Goal: Task Accomplishment & Management: Complete application form

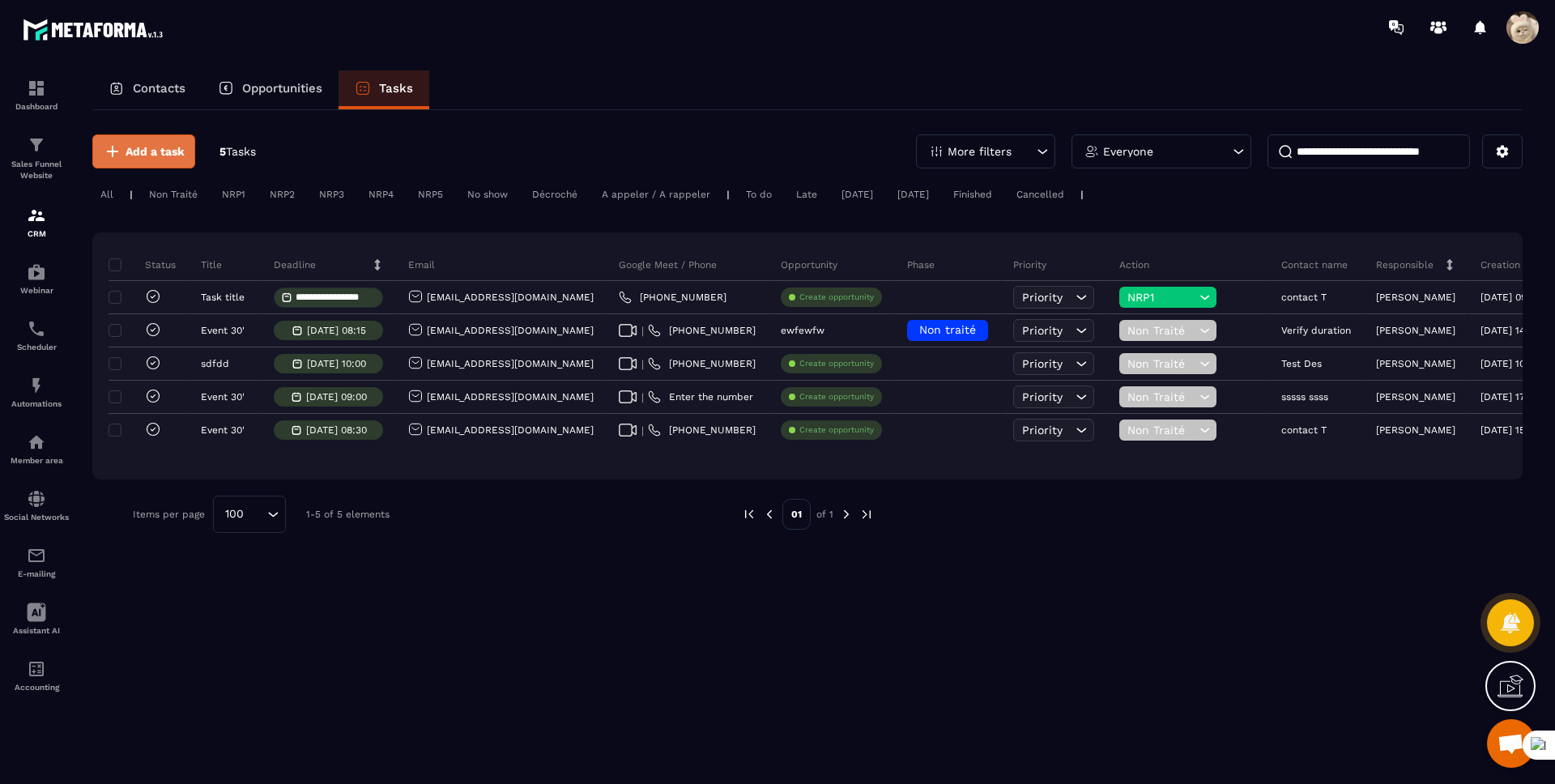
click at [178, 157] on span "Add a task" at bounding box center [155, 152] width 59 height 16
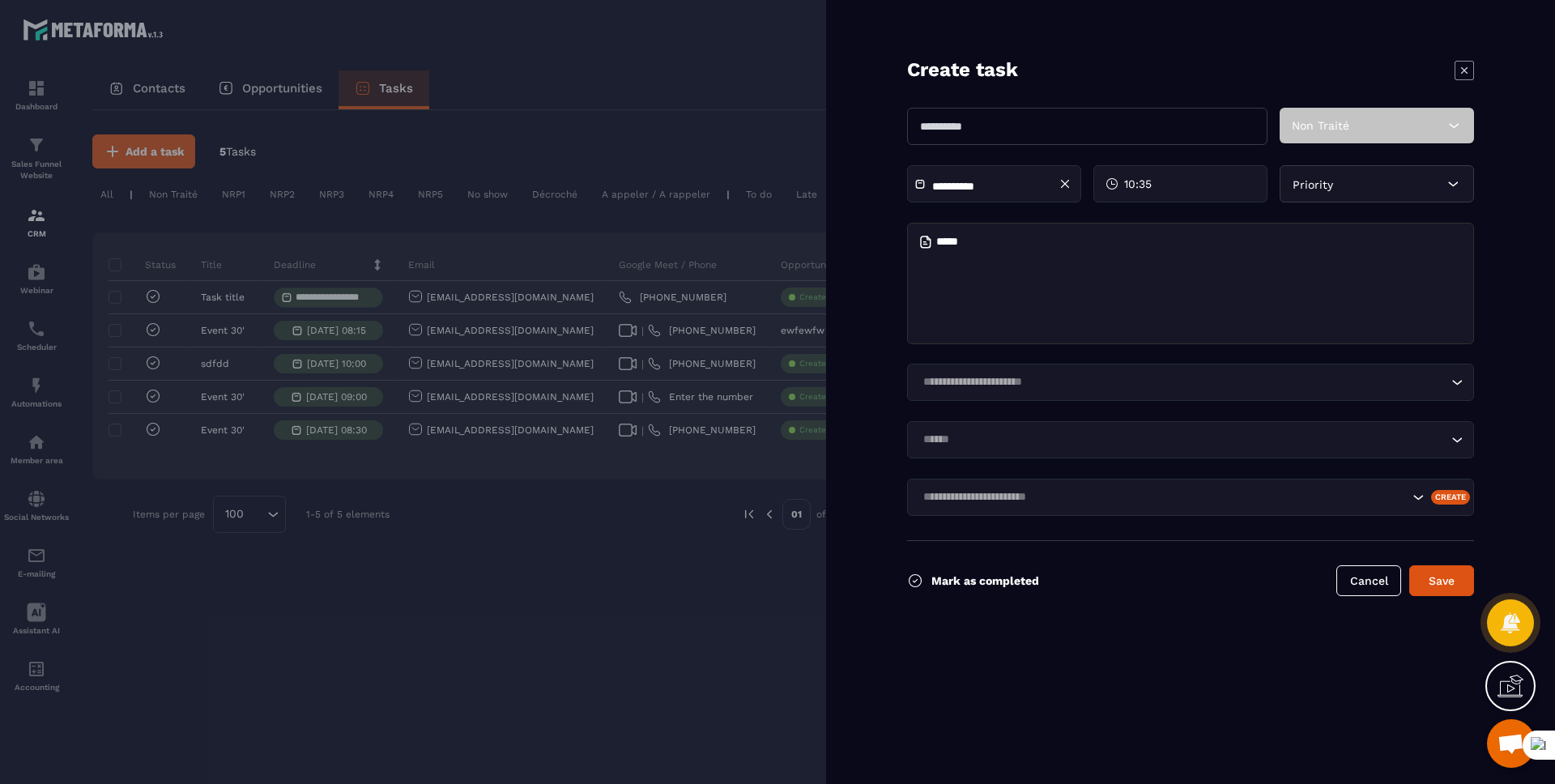
click at [966, 120] on input "text" at bounding box center [1088, 126] width 361 height 38
type input "******"
click at [1026, 249] on textarea at bounding box center [1191, 283] width 567 height 121
type textarea "*********"
click at [1434, 577] on button "Save" at bounding box center [1441, 580] width 65 height 30
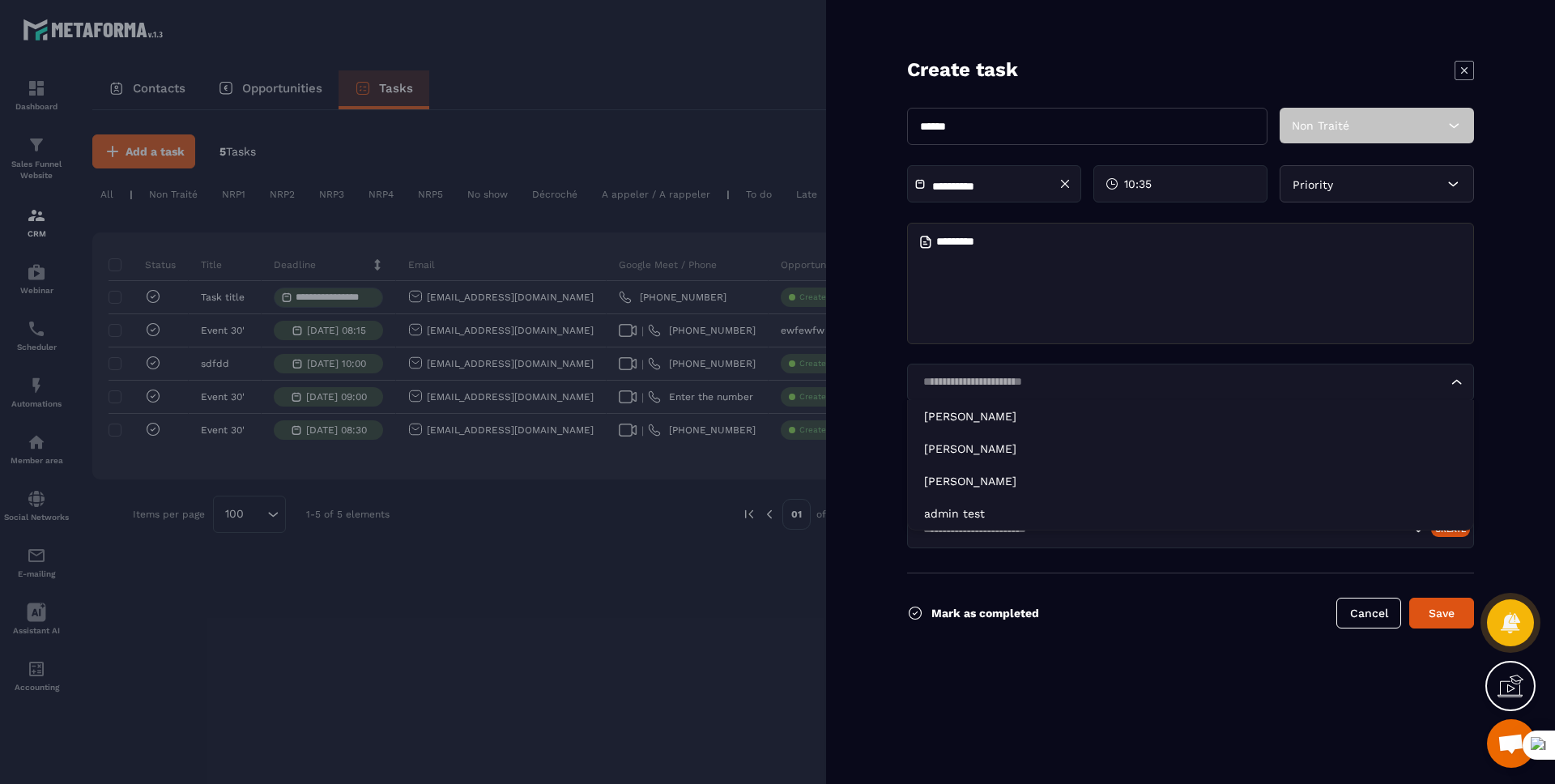
click at [1095, 385] on input "Search for option" at bounding box center [1183, 382] width 529 height 18
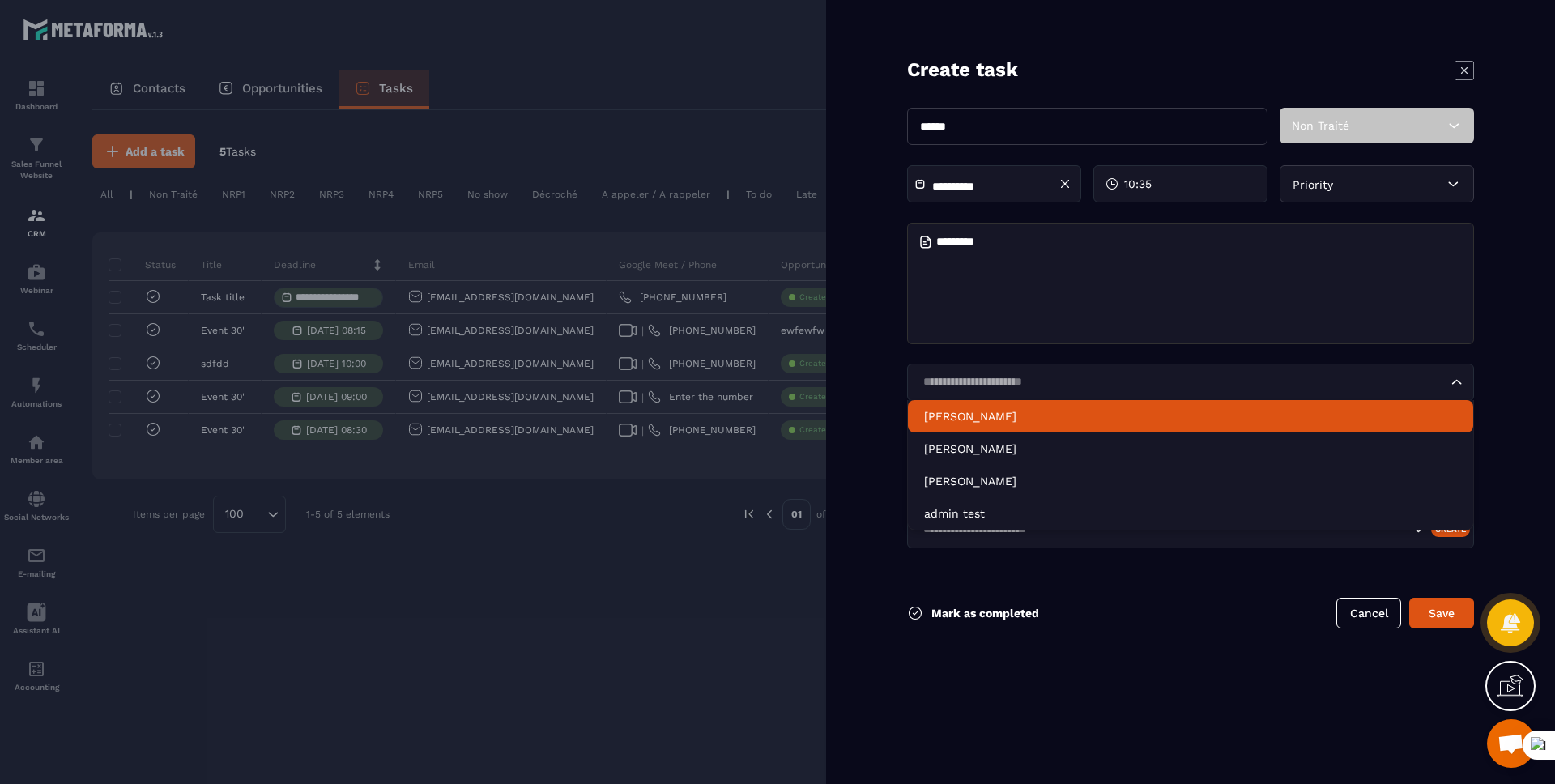
click at [1040, 425] on li "Xuan Thuy" at bounding box center [1191, 416] width 565 height 32
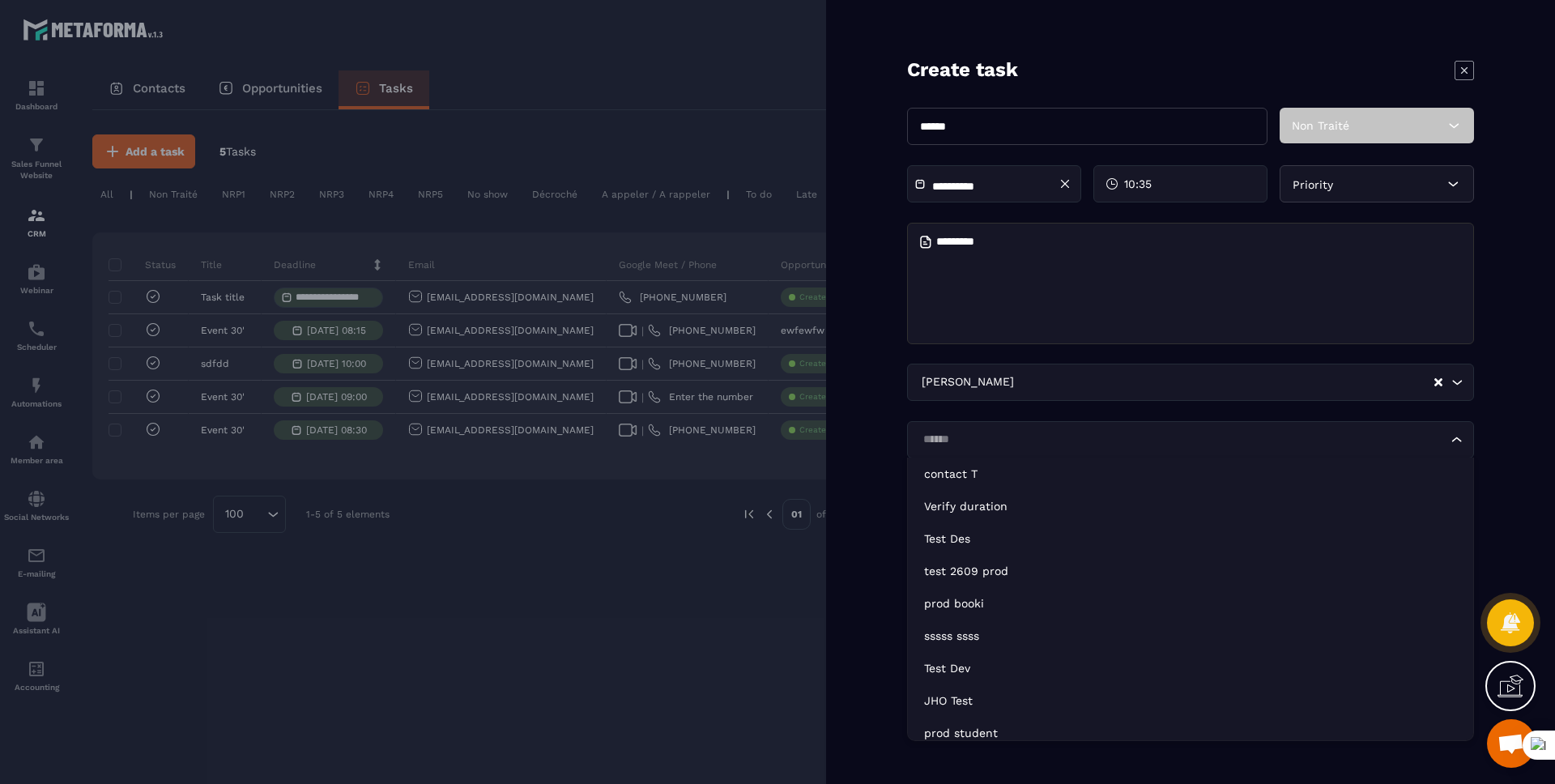
click at [1018, 450] on div "Loading..." at bounding box center [1191, 440] width 567 height 38
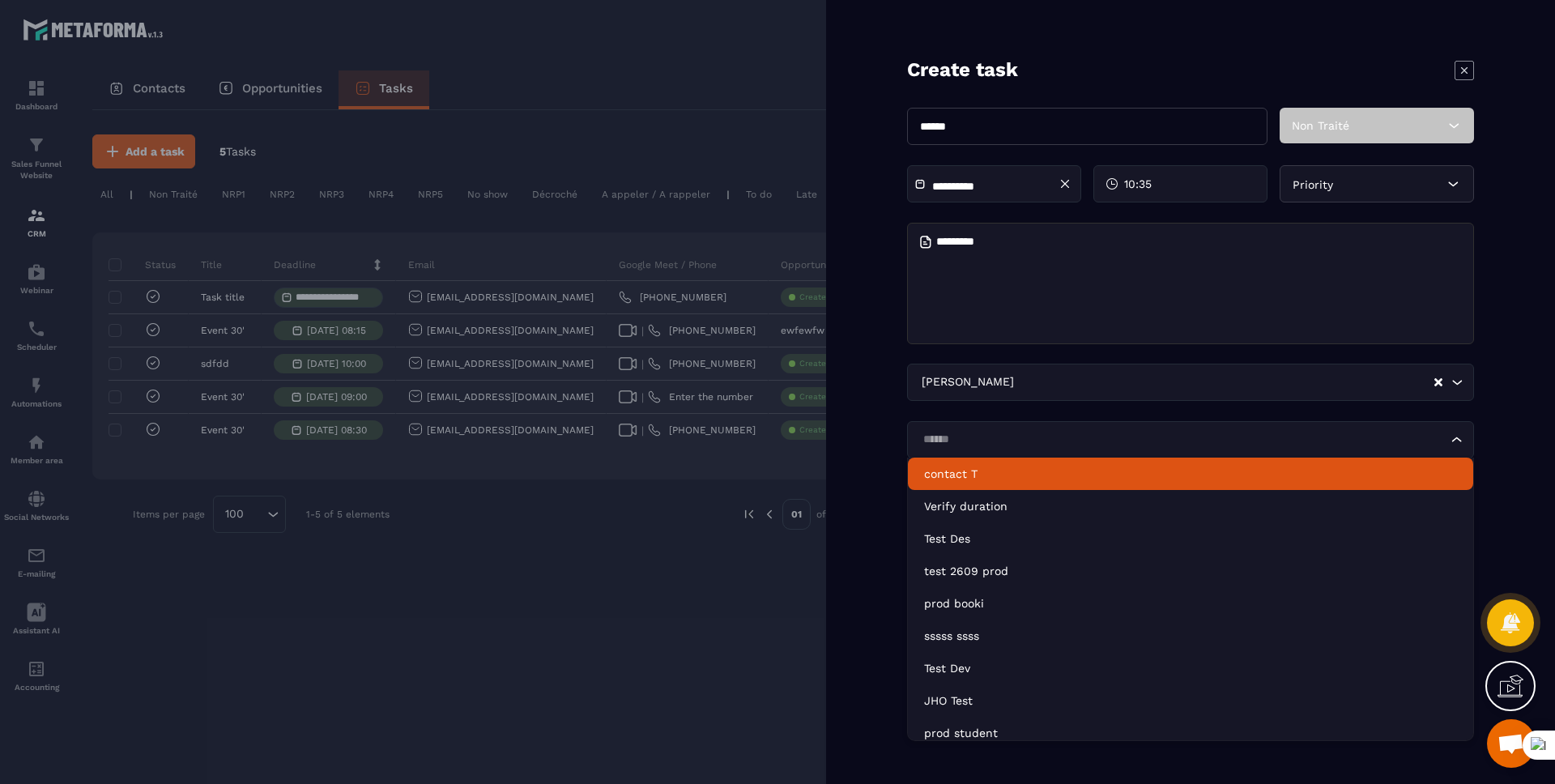
click at [1008, 485] on li "contact T" at bounding box center [1191, 474] width 565 height 32
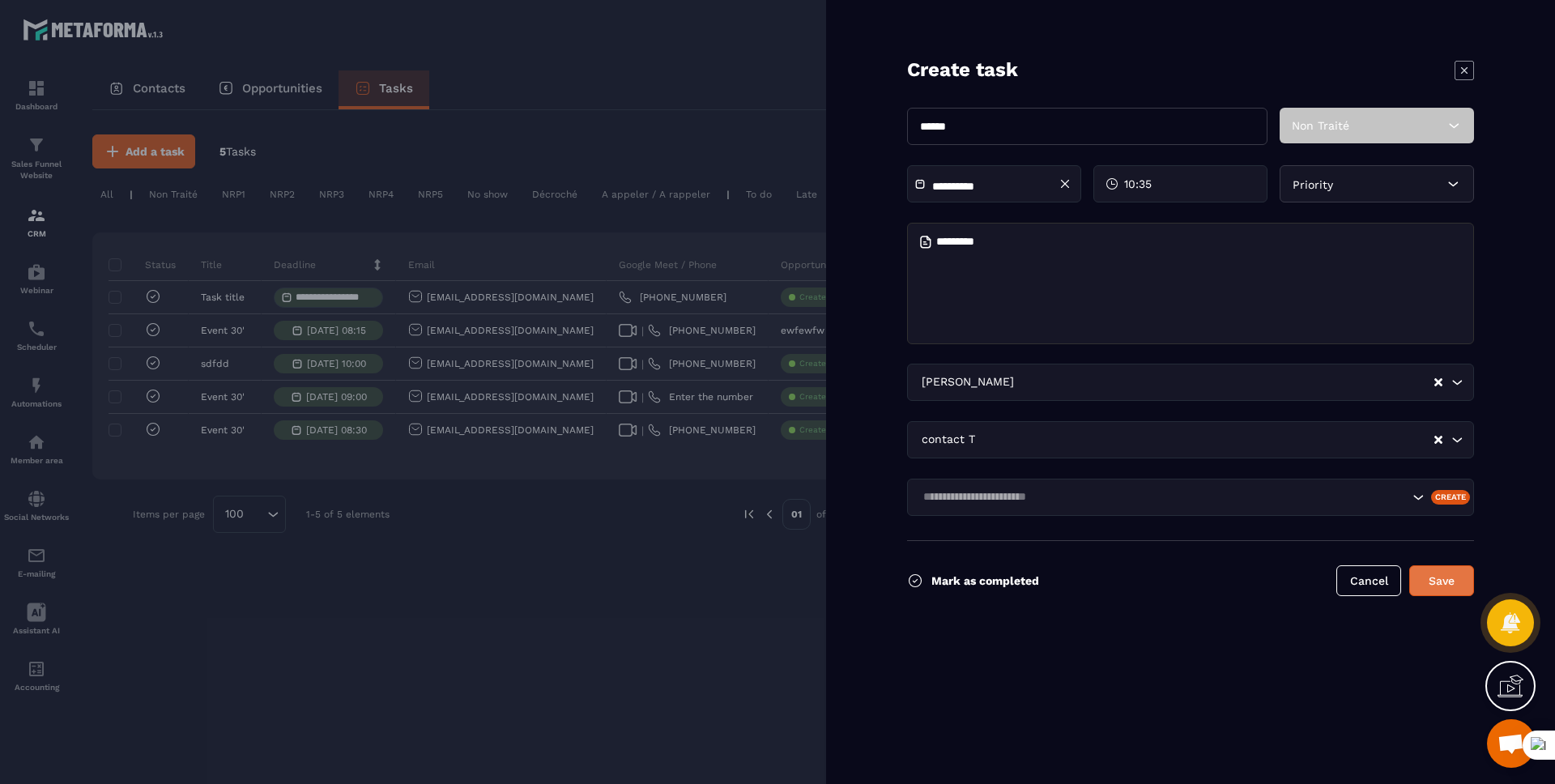
click at [1467, 588] on button "Save" at bounding box center [1441, 580] width 65 height 30
